Goal: Task Accomplishment & Management: Use online tool/utility

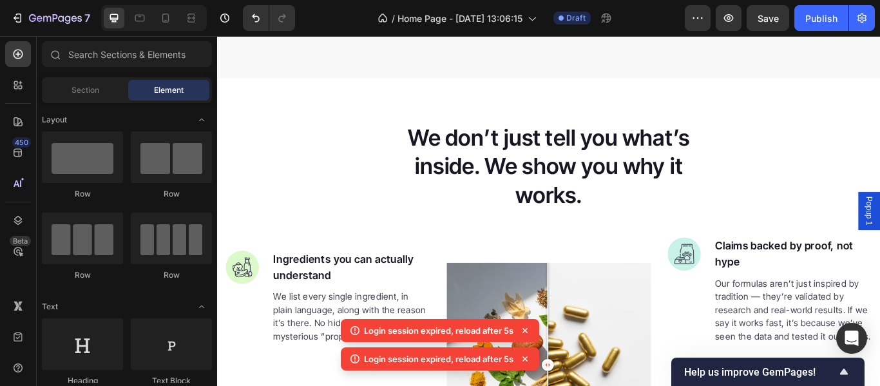
scroll to position [978, 0]
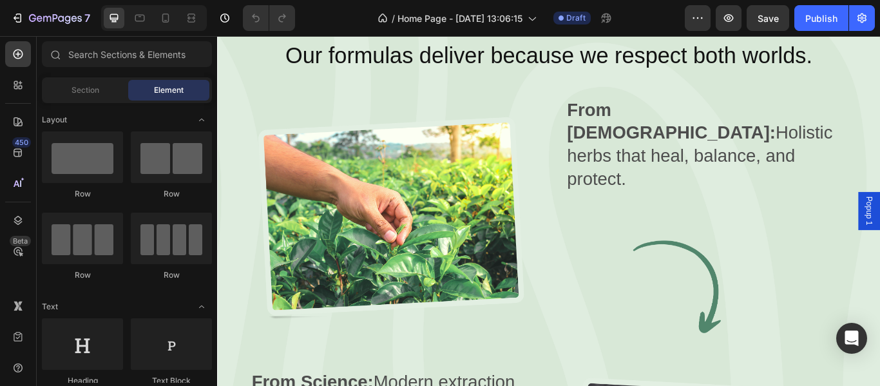
scroll to position [1692, 0]
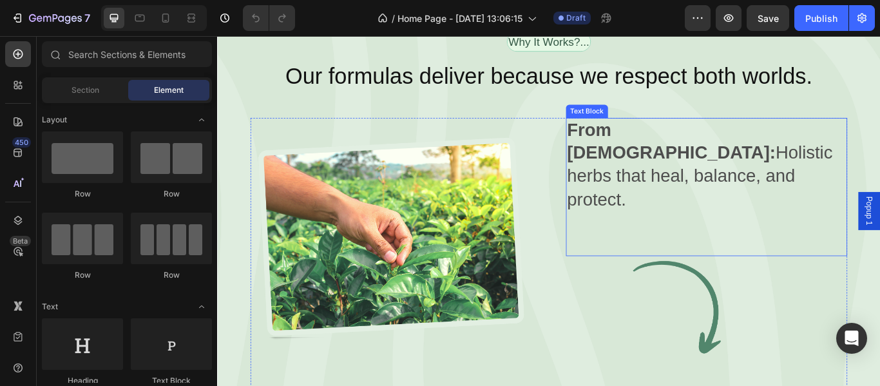
click at [688, 166] on p "From [DEMOGRAPHIC_DATA]: Holistic herbs that heal, balance, and protect." at bounding box center [787, 186] width 325 height 107
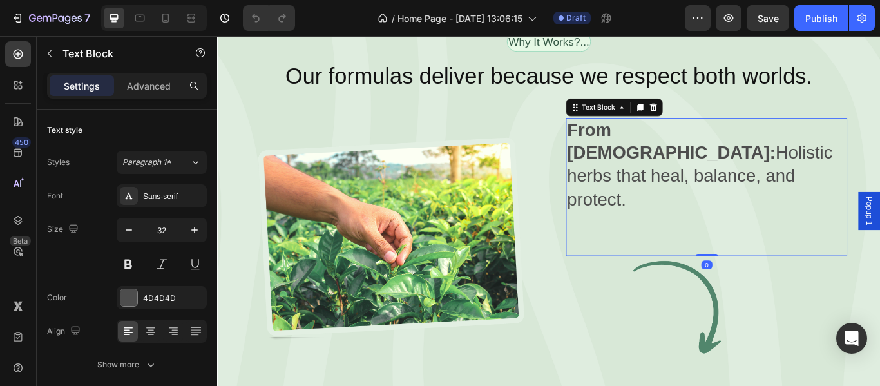
click at [688, 166] on p "From [DEMOGRAPHIC_DATA]: Holistic herbs that heal, balance, and protect." at bounding box center [787, 186] width 325 height 107
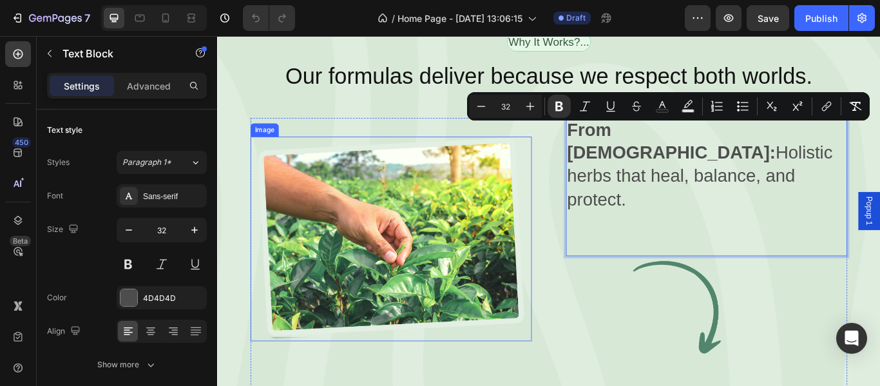
click at [380, 238] on img at bounding box center [420, 272] width 328 height 238
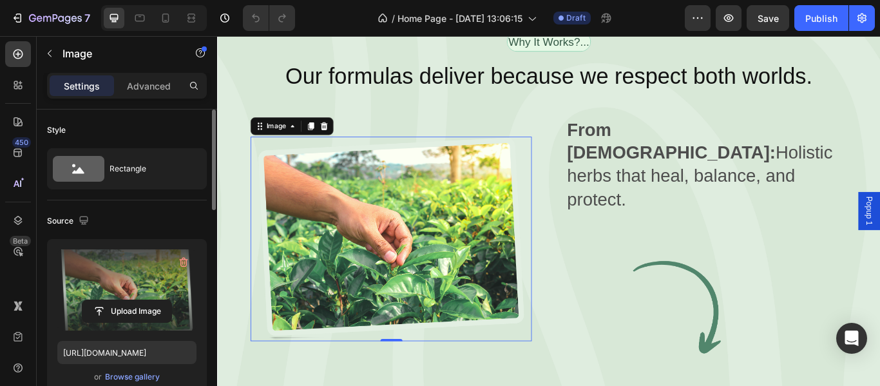
click at [133, 279] on label at bounding box center [126, 289] width 139 height 81
click at [133, 300] on input "file" at bounding box center [126, 311] width 89 height 22
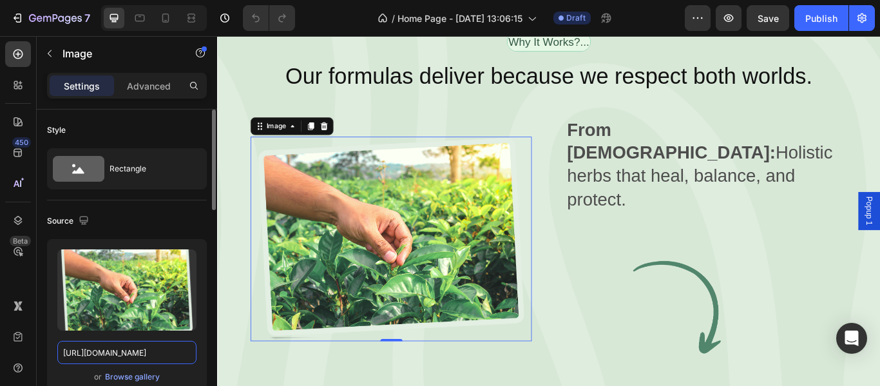
drag, startPoint x: 141, startPoint y: 271, endPoint x: 93, endPoint y: 354, distance: 95.0
click at [93, 354] on input "[URL][DOMAIN_NAME]" at bounding box center [126, 352] width 139 height 23
click at [382, 284] on img at bounding box center [420, 272] width 328 height 238
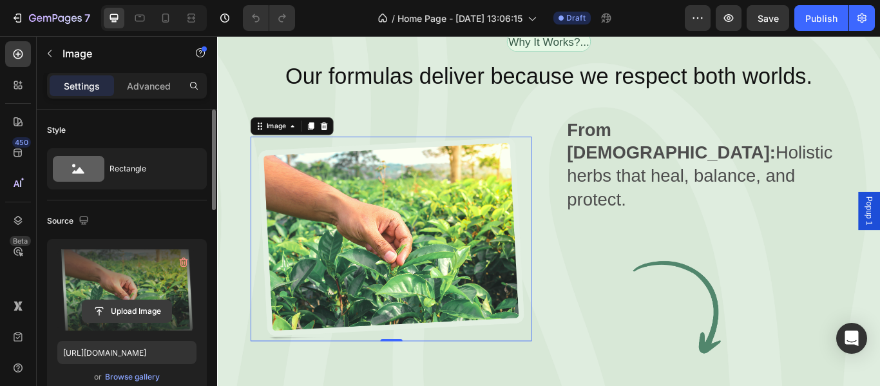
click at [131, 305] on input "file" at bounding box center [126, 311] width 89 height 22
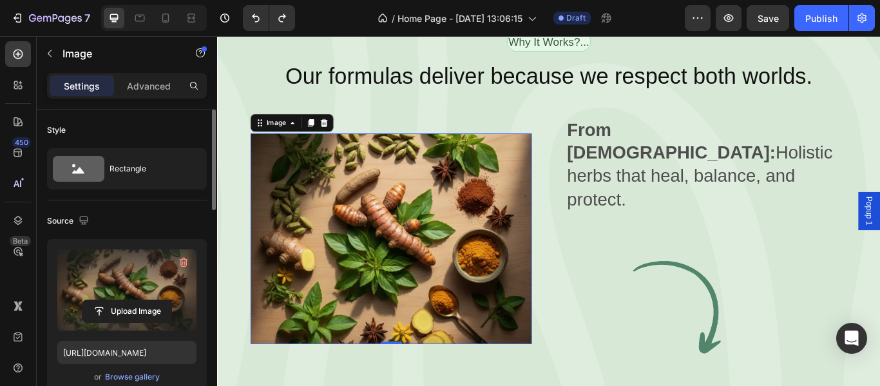
click at [119, 295] on label at bounding box center [126, 289] width 139 height 81
click at [119, 300] on input "file" at bounding box center [126, 311] width 89 height 22
click at [143, 275] on label at bounding box center [126, 289] width 139 height 81
click at [143, 300] on input "file" at bounding box center [126, 311] width 89 height 22
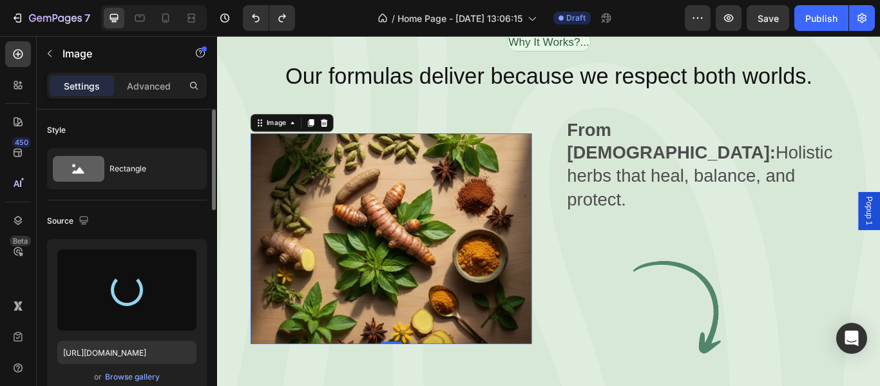
type input "[URL][DOMAIN_NAME]"
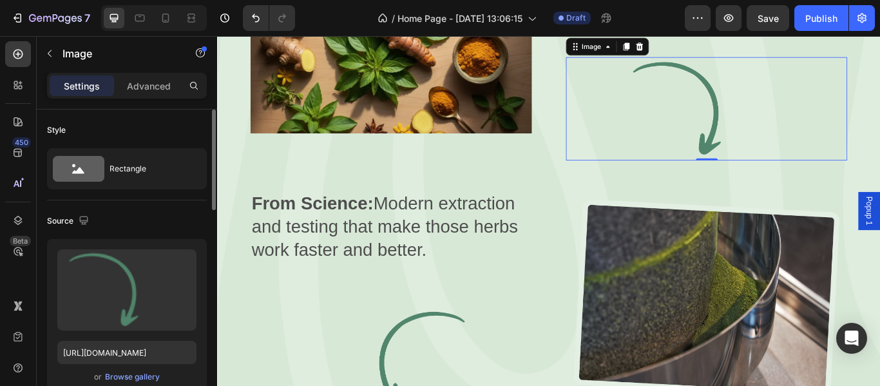
scroll to position [1950, 0]
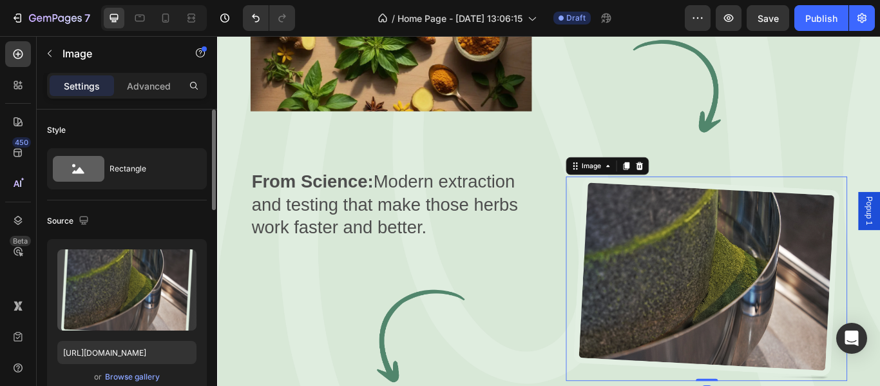
click at [781, 236] on img at bounding box center [788, 319] width 328 height 238
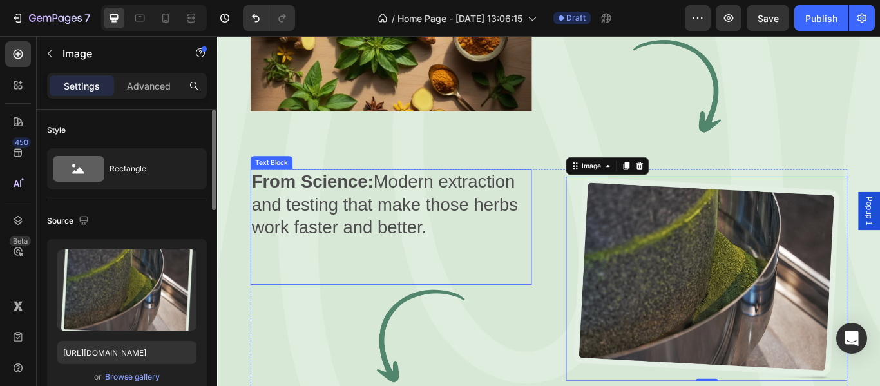
click at [395, 193] on p "From Science: Modern extraction and testing that make those herbs work faster a…" at bounding box center [419, 233] width 325 height 81
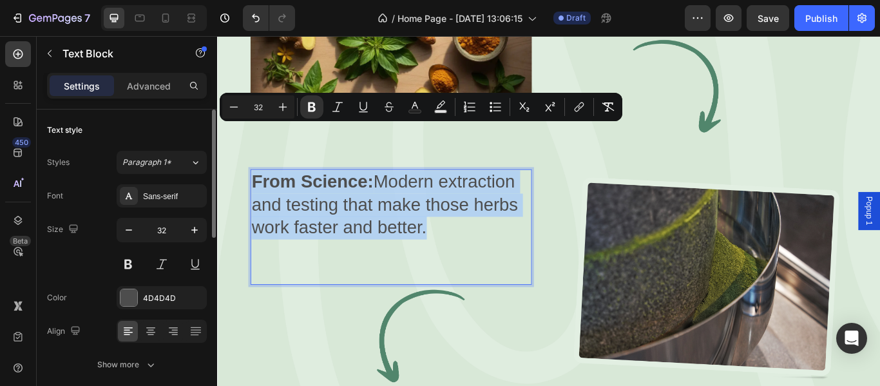
copy p "From Science: Modern extraction and testing that make those herbs work faster a…"
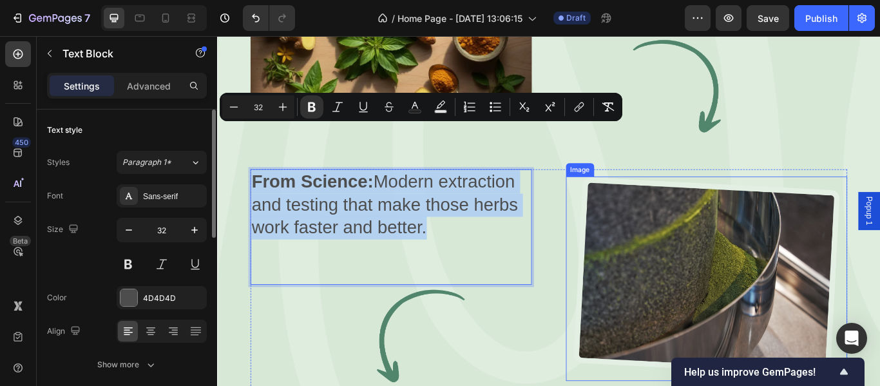
click at [717, 235] on img at bounding box center [788, 319] width 328 height 238
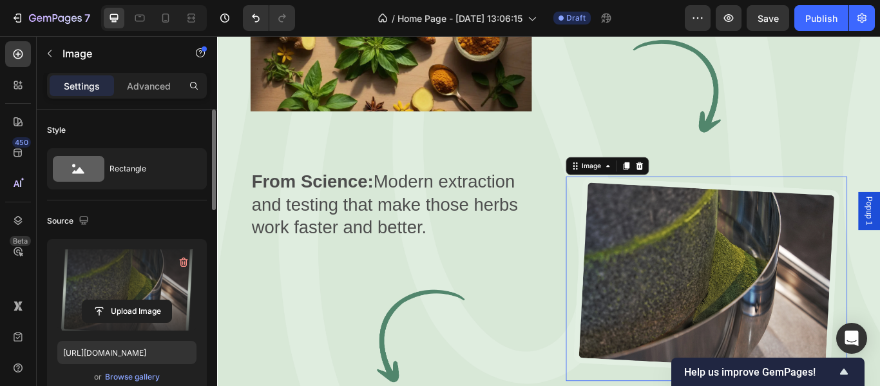
click at [114, 298] on label at bounding box center [126, 289] width 139 height 81
click at [114, 300] on input "file" at bounding box center [126, 311] width 89 height 22
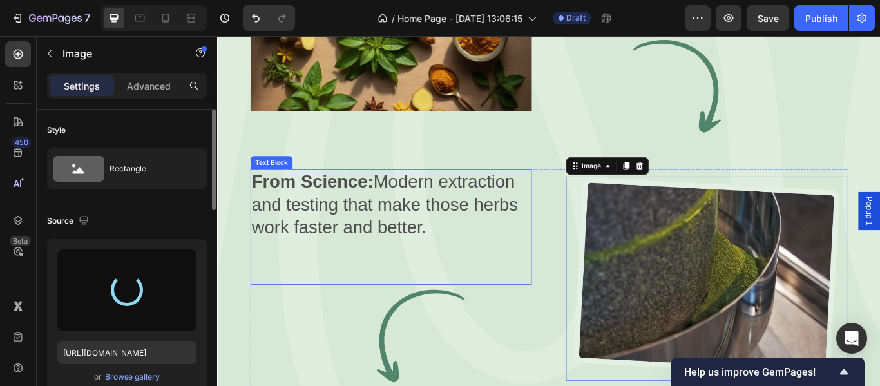
type input "[URL][DOMAIN_NAME]"
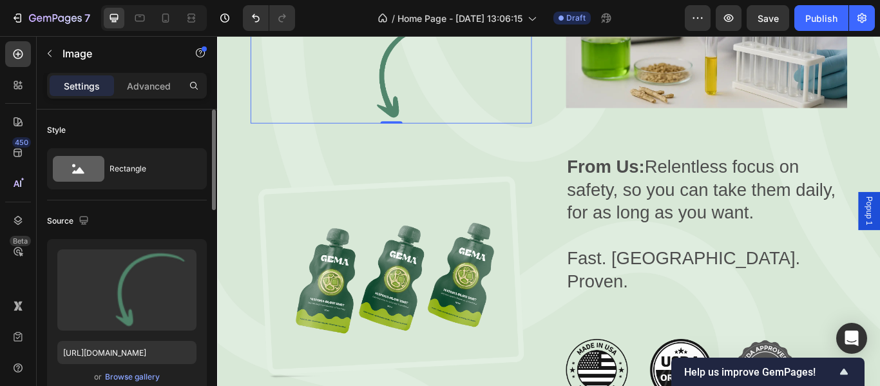
scroll to position [2260, 0]
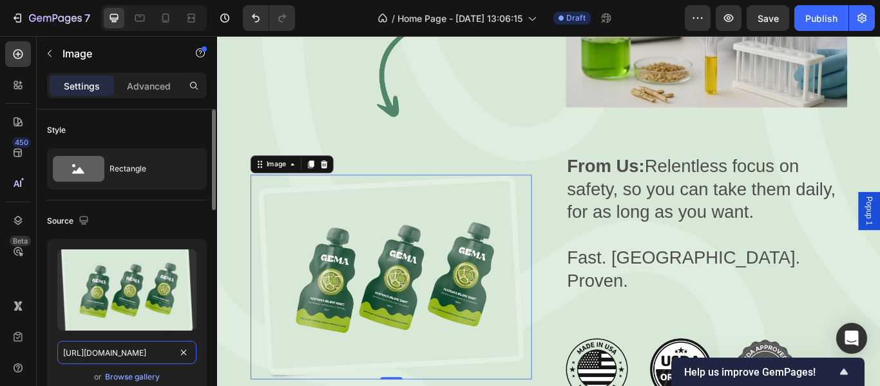
click at [125, 353] on input "[URL][DOMAIN_NAME]" at bounding box center [126, 352] width 139 height 23
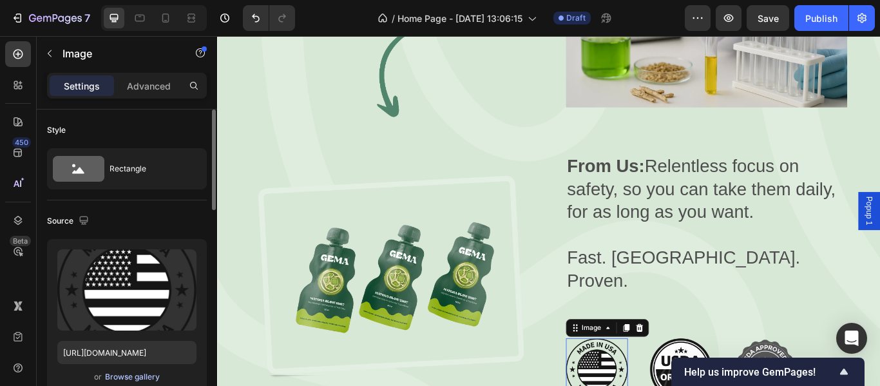
click at [133, 373] on div "Browse gallery" at bounding box center [132, 377] width 55 height 12
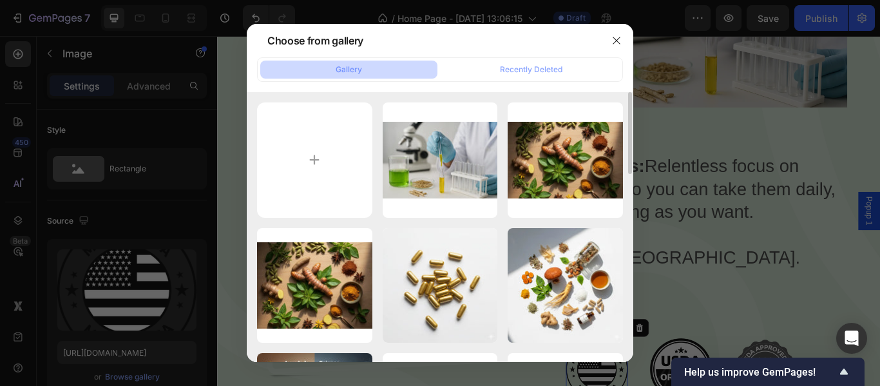
click at [252, 220] on div "ChatGPT Image [DATE]...PM.webp 33.11 kb ayurveda image (1).webp 68.18 kb ayurve…" at bounding box center [440, 227] width 387 height 270
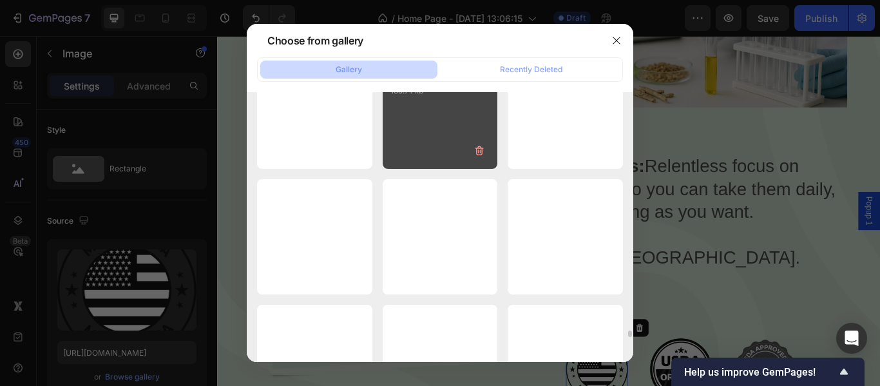
scroll to position [9063, 0]
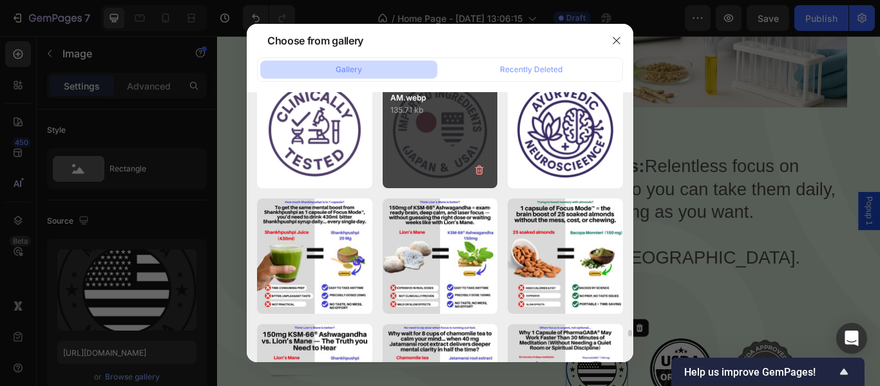
click at [434, 161] on div "ChatGPT Image [DATE],...AM.webp 135.71 kb" at bounding box center [440, 130] width 115 height 115
type input "[URL][DOMAIN_NAME]"
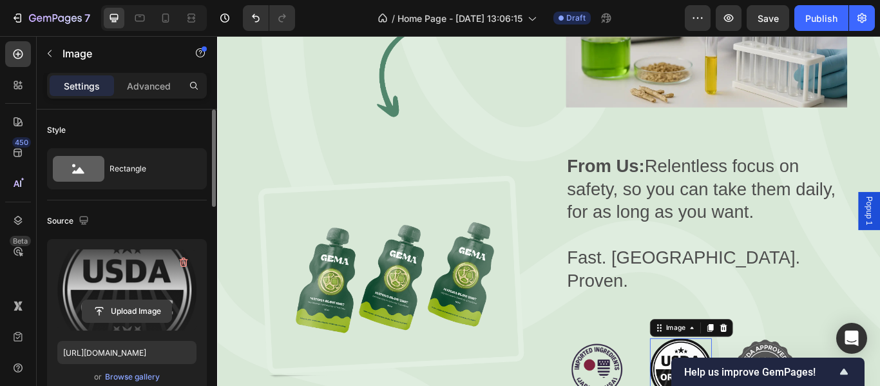
click at [129, 320] on input "file" at bounding box center [126, 311] width 89 height 22
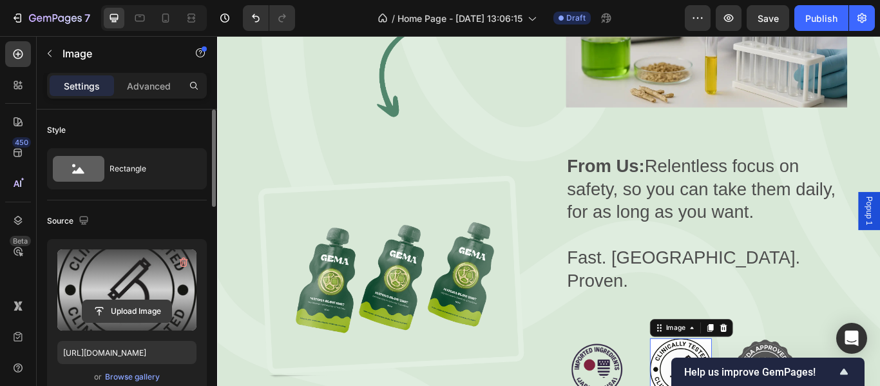
click at [121, 316] on input "file" at bounding box center [126, 311] width 89 height 22
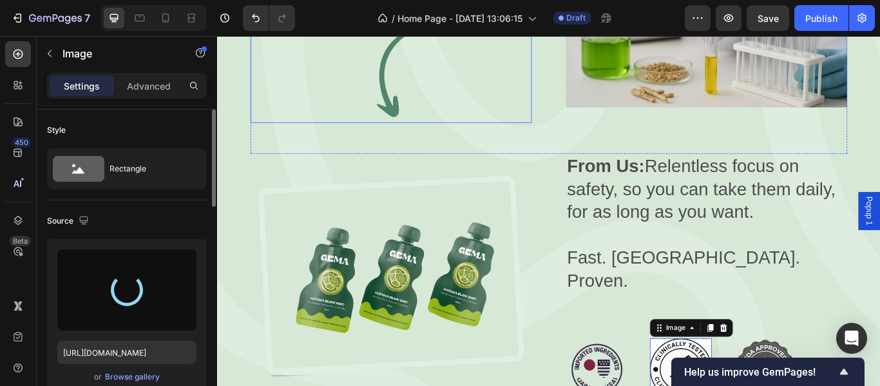
type input "[URL][DOMAIN_NAME]"
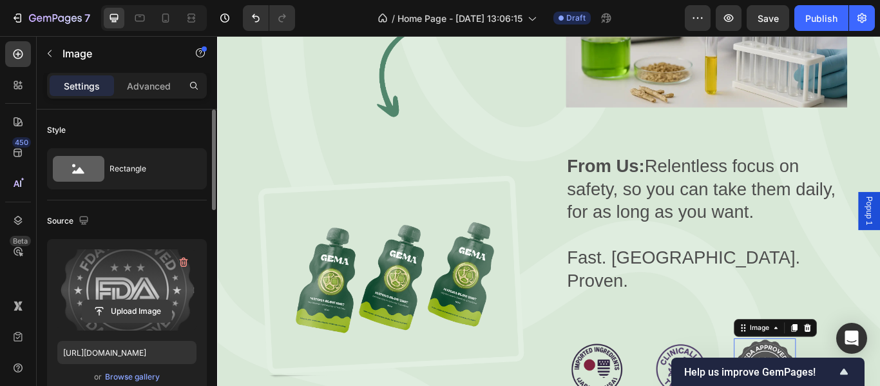
click at [137, 316] on input "file" at bounding box center [126, 311] width 89 height 22
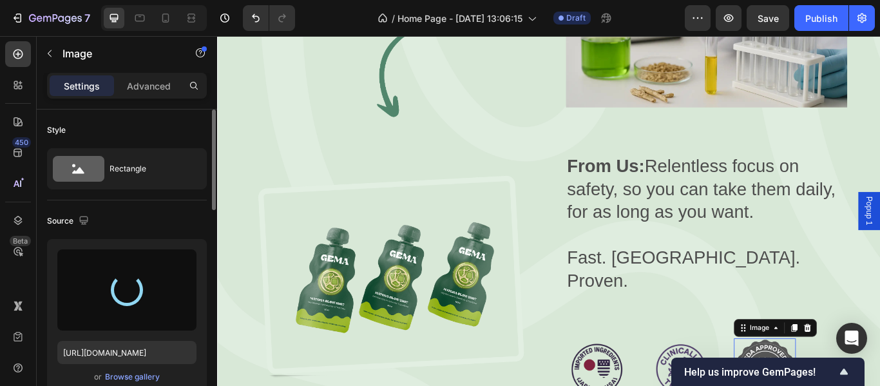
type input "[URL][DOMAIN_NAME]"
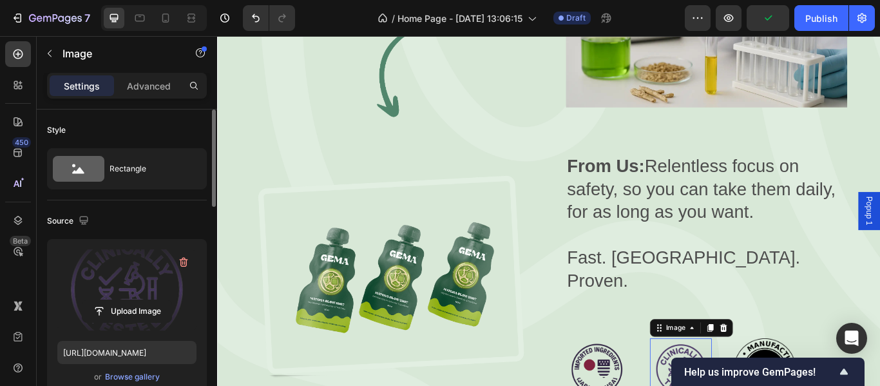
click at [122, 283] on label at bounding box center [126, 289] width 139 height 81
click at [122, 300] on input "file" at bounding box center [126, 311] width 89 height 22
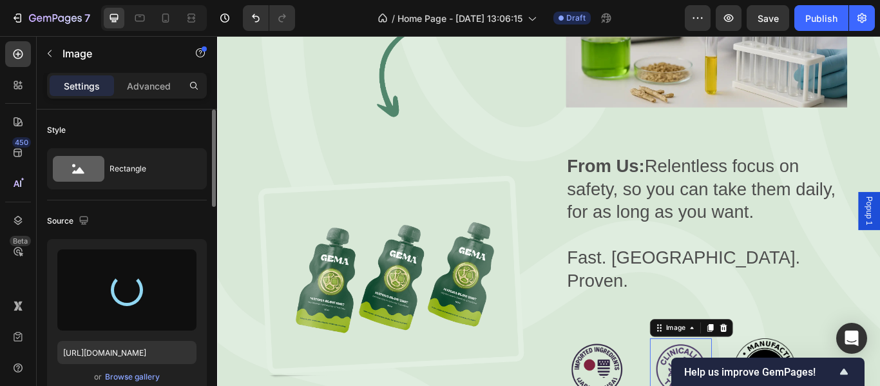
type input "[URL][DOMAIN_NAME]"
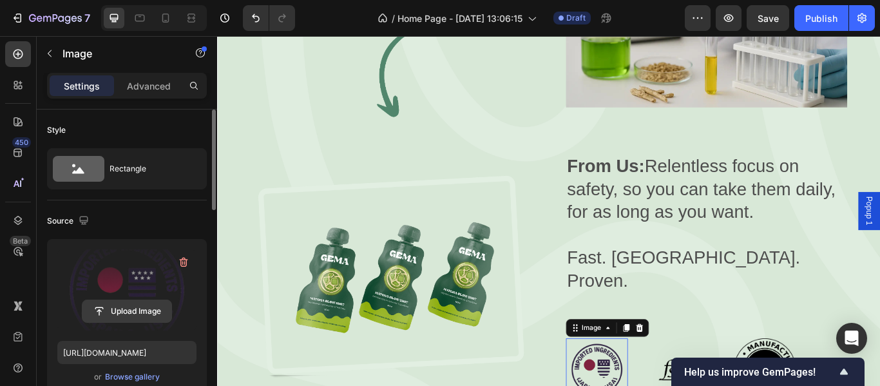
click at [135, 310] on input "file" at bounding box center [126, 311] width 89 height 22
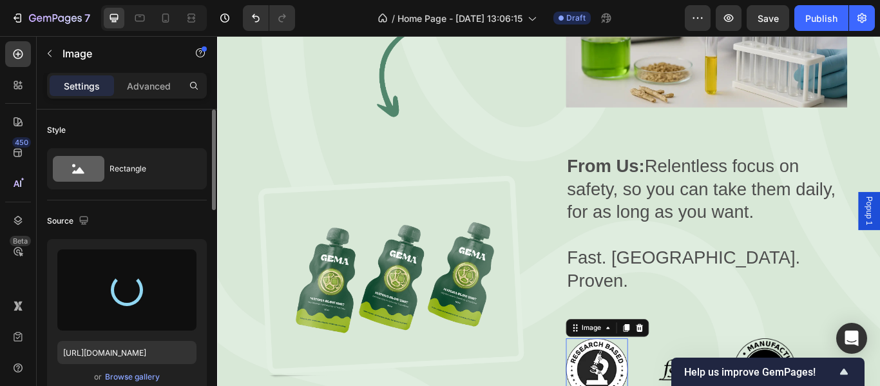
type input "[URL][DOMAIN_NAME]"
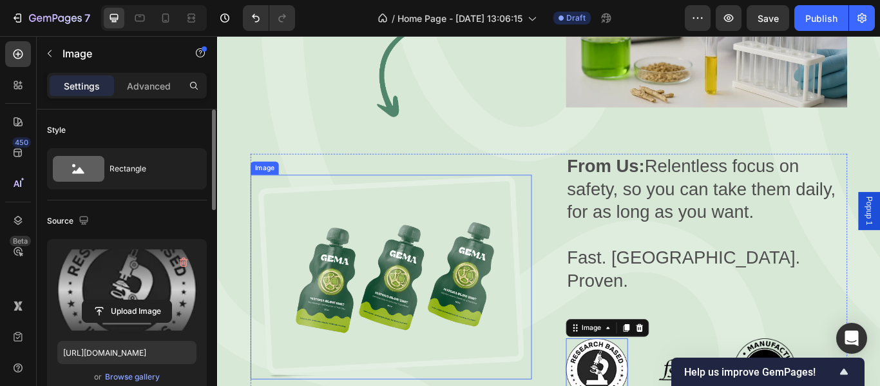
click at [418, 273] on img at bounding box center [420, 317] width 328 height 238
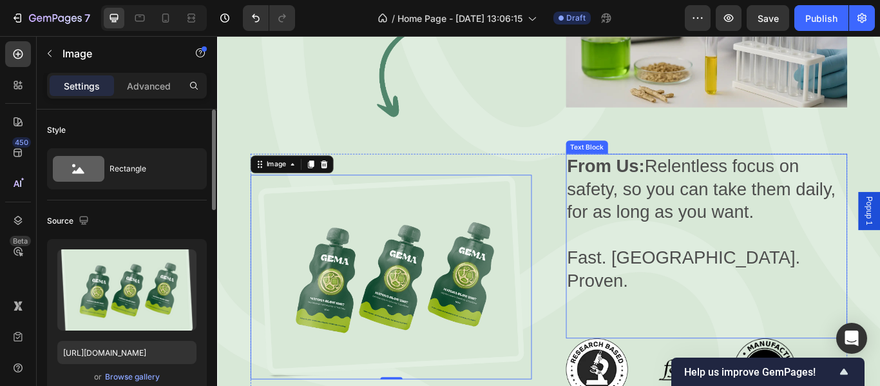
click at [722, 175] on p "From Us: Relentless focus on safety, so you can take them daily, for as long as…" at bounding box center [787, 215] width 325 height 81
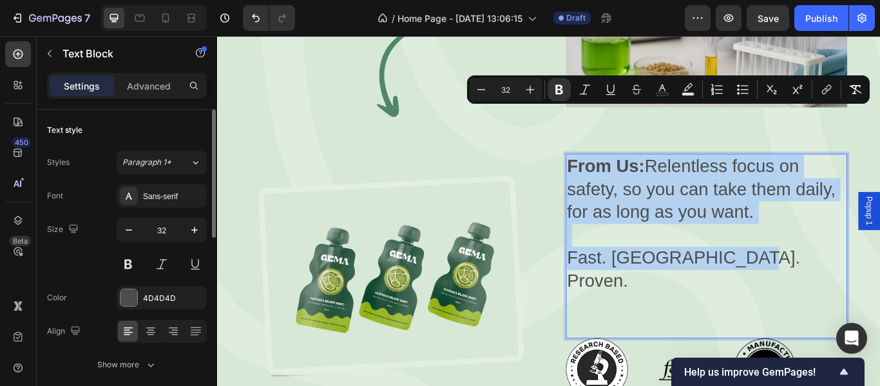
copy div "From Us: Relentless focus on safety, so you can take them daily, for as long as…"
click at [415, 244] on img at bounding box center [420, 317] width 328 height 238
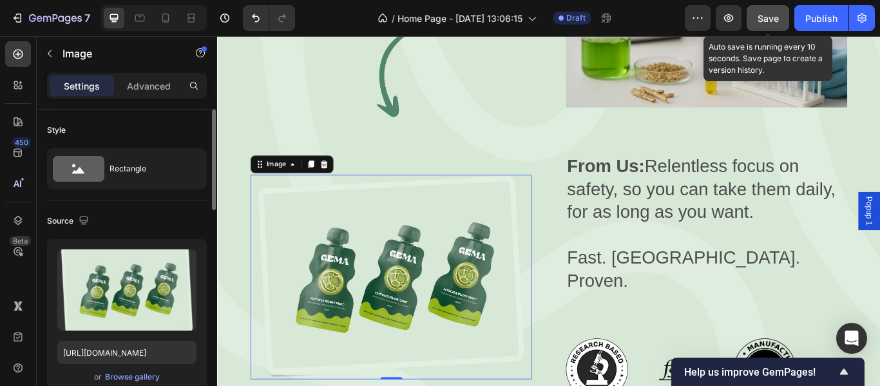
click at [772, 29] on button "Save" at bounding box center [768, 18] width 43 height 26
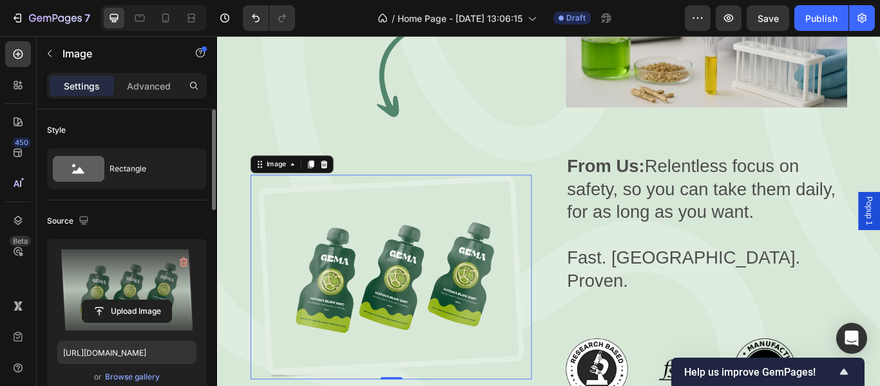
click at [127, 295] on label at bounding box center [126, 289] width 139 height 81
click at [127, 300] on input "file" at bounding box center [126, 311] width 89 height 22
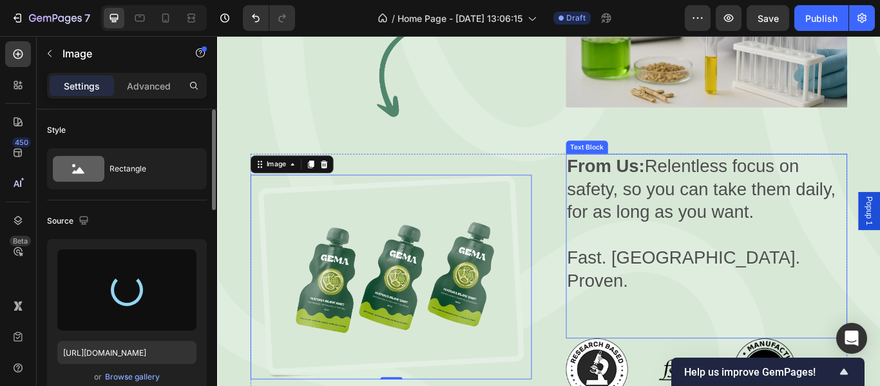
type input "[URL][DOMAIN_NAME]"
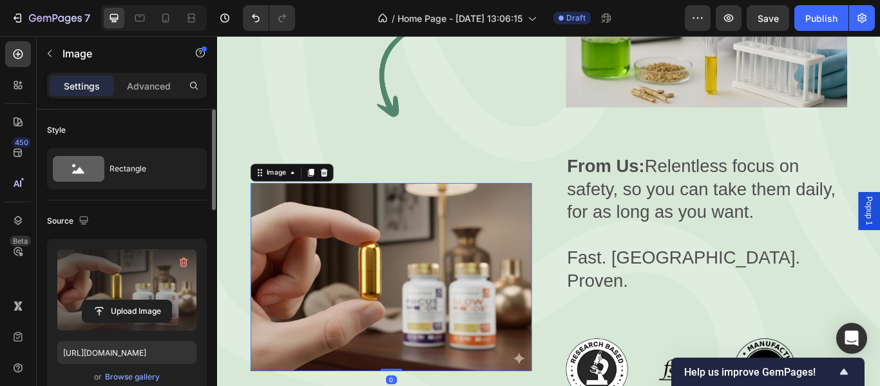
drag, startPoint x: 420, startPoint y: 351, endPoint x: 417, endPoint y: 336, distance: 14.4
click at [417, 336] on div "Image 0" at bounding box center [420, 317] width 328 height 218
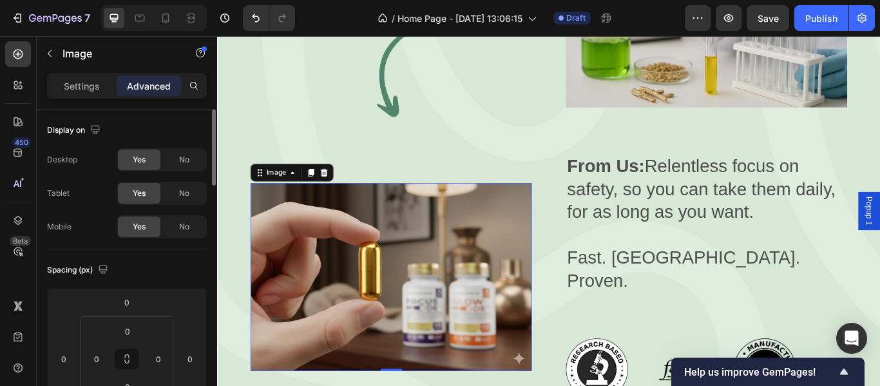
click at [371, 253] on img at bounding box center [420, 317] width 328 height 218
click at [398, 226] on img at bounding box center [420, 317] width 328 height 218
click at [340, 76] on img at bounding box center [420, 77] width 328 height 121
click at [432, 237] on img at bounding box center [420, 317] width 328 height 218
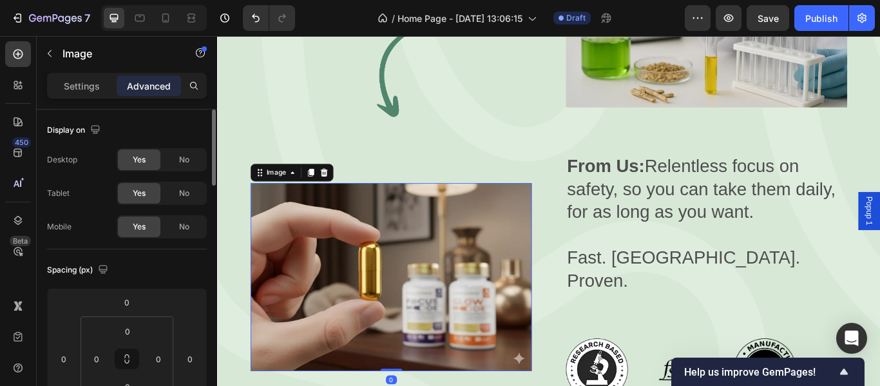
click at [432, 237] on img at bounding box center [420, 317] width 328 height 218
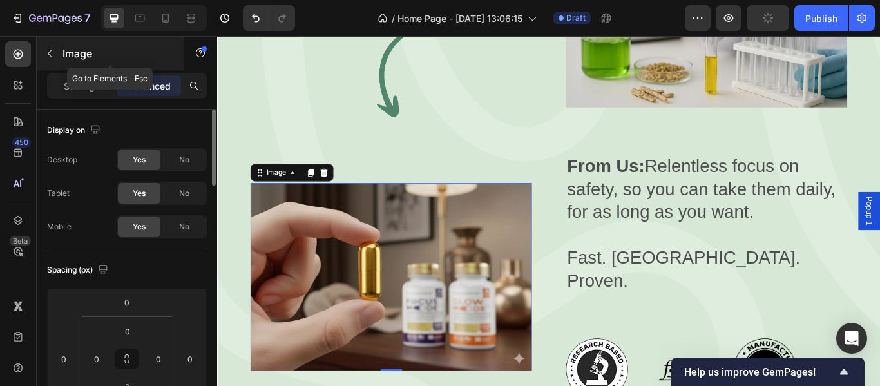
click at [48, 59] on button "button" at bounding box center [49, 53] width 21 height 21
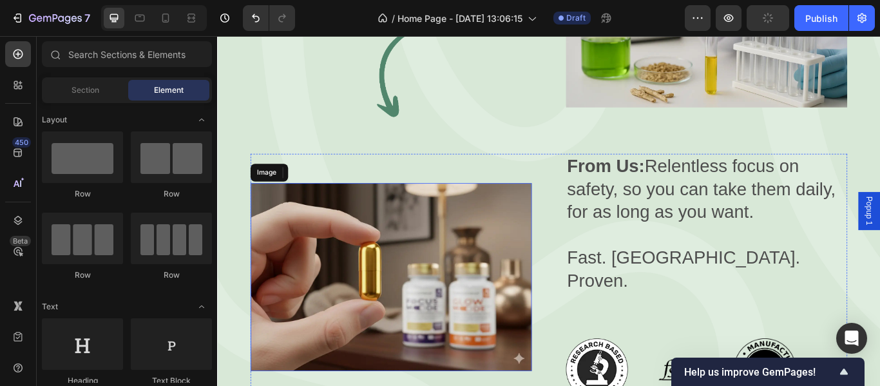
click at [369, 237] on img at bounding box center [420, 317] width 328 height 218
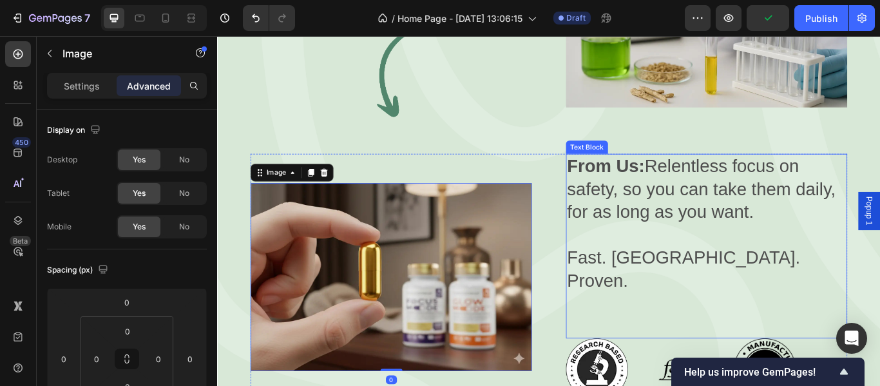
click at [625, 282] on p "Fast. [GEOGRAPHIC_DATA]. Proven." at bounding box center [787, 308] width 325 height 53
click at [77, 93] on div "Settings" at bounding box center [82, 85] width 64 height 21
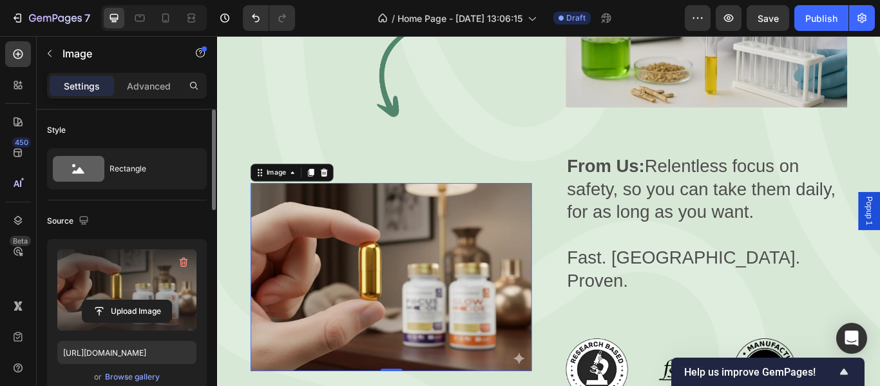
click at [133, 292] on label at bounding box center [126, 289] width 139 height 81
click at [133, 300] on input "file" at bounding box center [126, 311] width 89 height 22
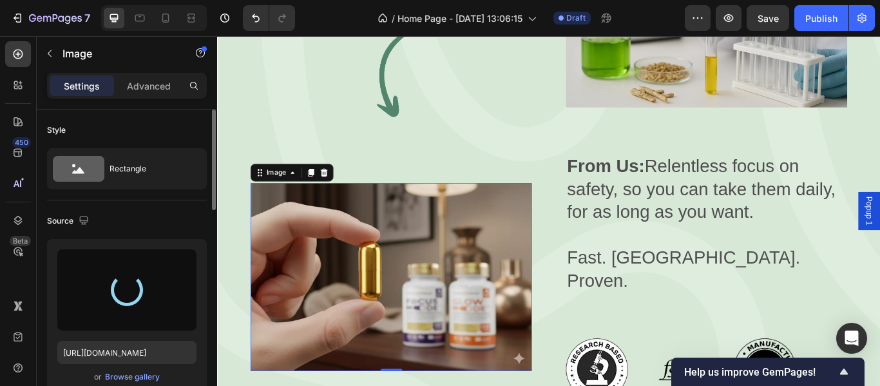
type input "[URL][DOMAIN_NAME]"
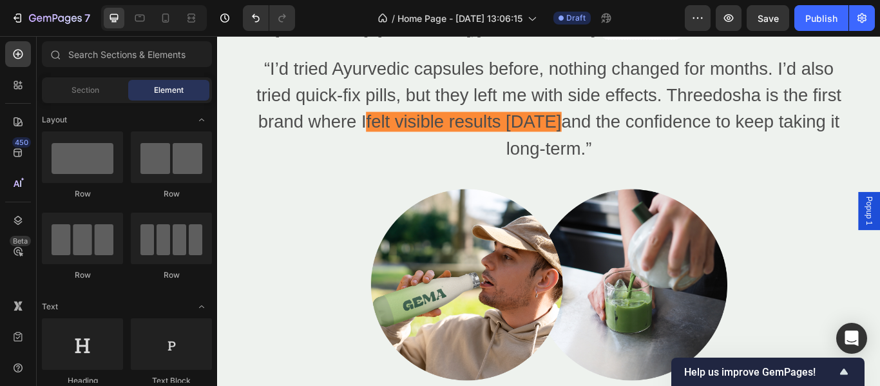
scroll to position [2772, 0]
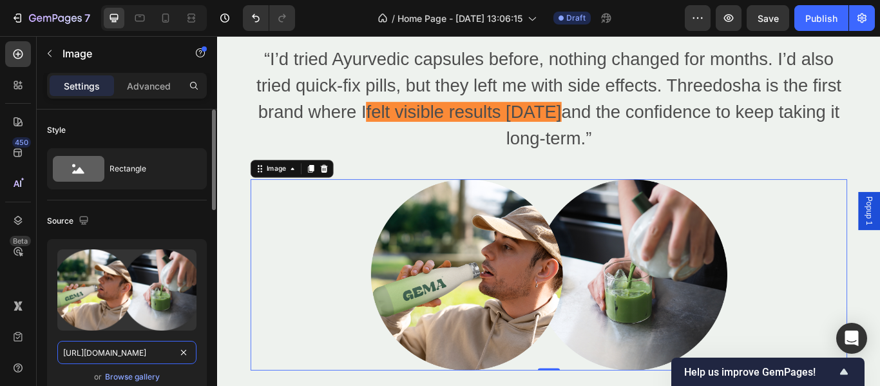
click at [137, 351] on input "[URL][DOMAIN_NAME]" at bounding box center [126, 352] width 139 height 23
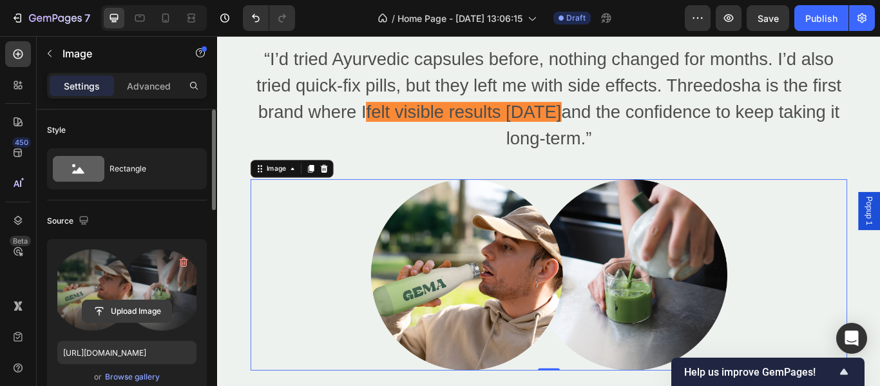
click at [141, 313] on input "file" at bounding box center [126, 311] width 89 height 22
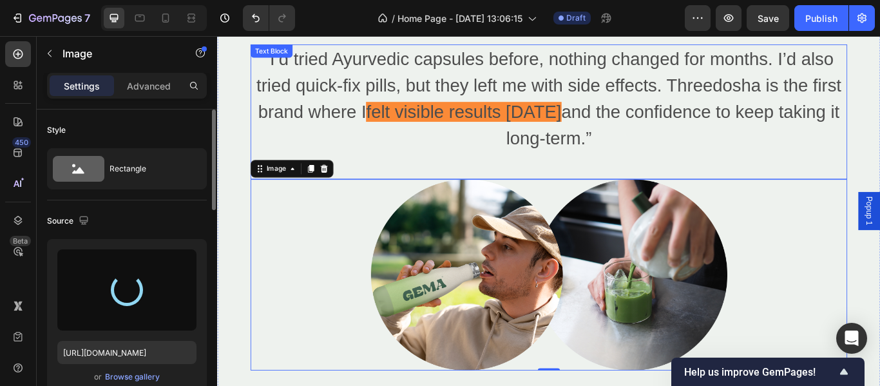
type input "[URL][DOMAIN_NAME]"
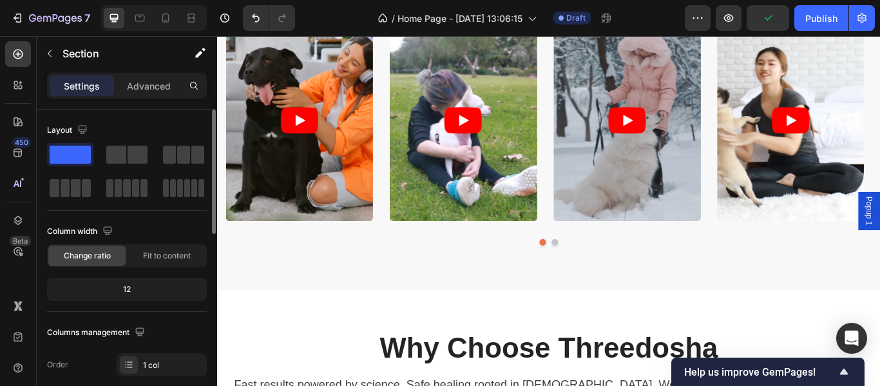
scroll to position [4525, 0]
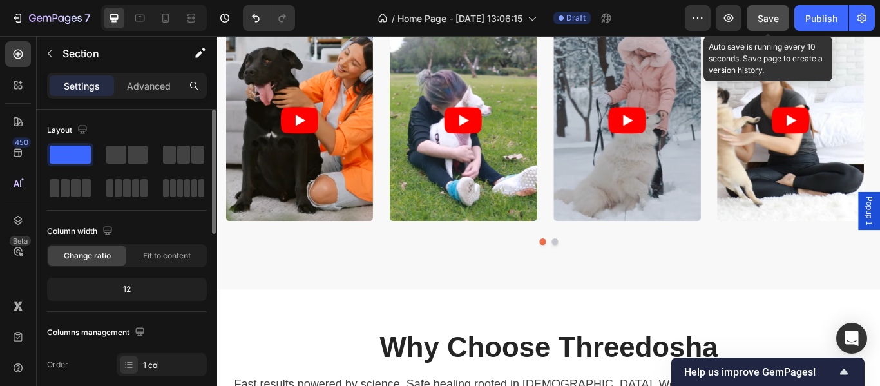
click at [760, 21] on span "Save" at bounding box center [768, 18] width 21 height 11
